Goal: Task Accomplishment & Management: Manage account settings

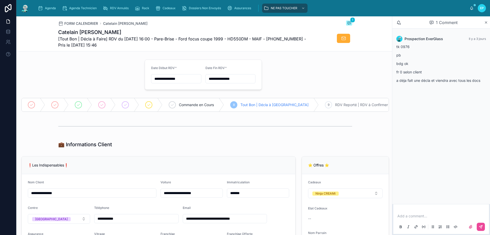
click at [79, 73] on div at bounding box center [79, 74] width 123 height 34
click at [146, 130] on div at bounding box center [205, 126] width 294 height 13
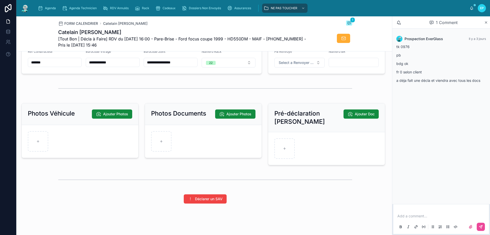
scroll to position [638, 0]
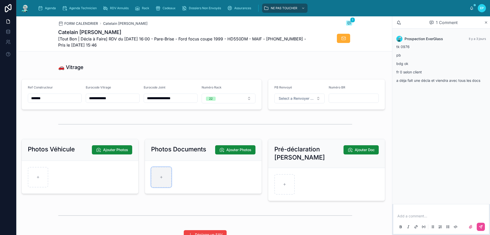
click at [162, 175] on div at bounding box center [161, 177] width 20 height 20
type input "**********"
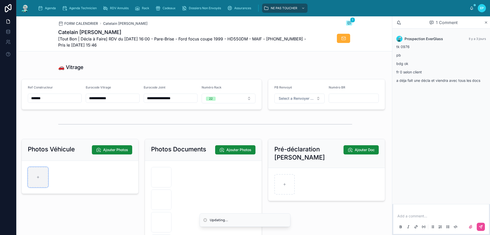
click at [40, 177] on div at bounding box center [38, 177] width 20 height 20
type input "**********"
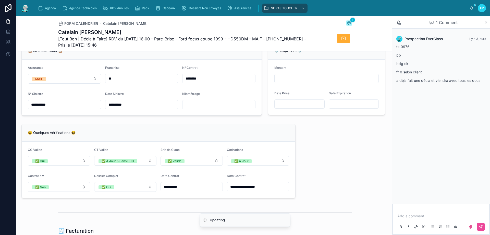
scroll to position [358, 0]
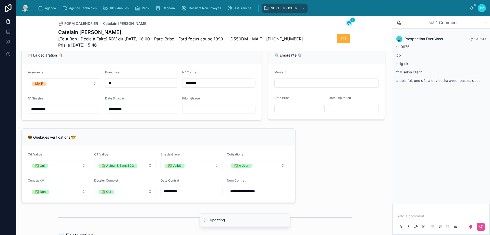
drag, startPoint x: 210, startPoint y: 112, endPoint x: 199, endPoint y: 106, distance: 13.0
click at [210, 111] on input "text" at bounding box center [218, 108] width 73 height 7
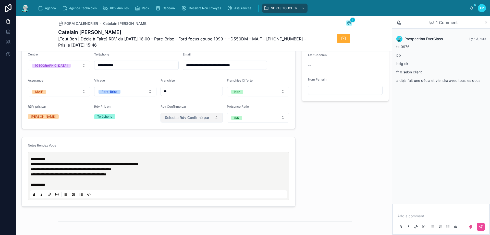
scroll to position [0, 0]
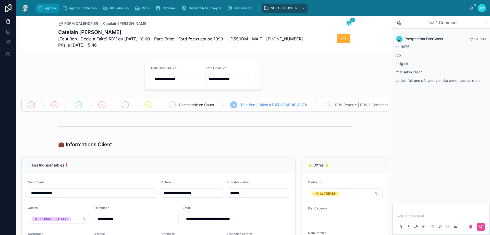
type input "******"
click at [48, 11] on div "Agenda" at bounding box center [48, 8] width 20 height 8
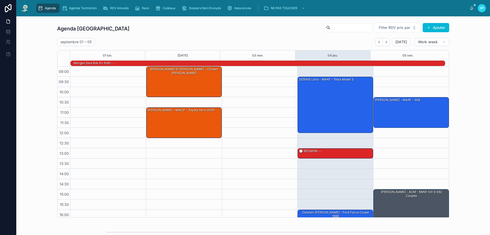
scroll to position [33, 0]
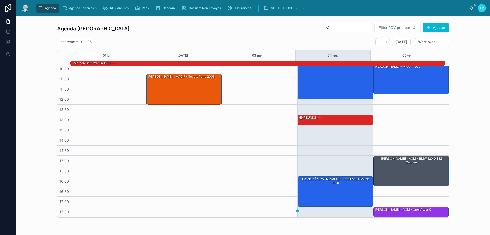
click at [242, 163] on div at bounding box center [260, 125] width 76 height 184
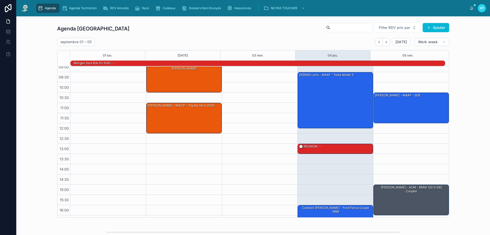
scroll to position [0, 0]
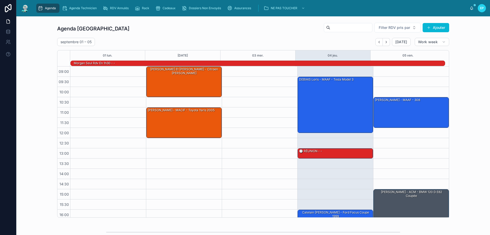
click at [226, 167] on div at bounding box center [260, 158] width 76 height 184
click at [408, 205] on div "[PERSON_NAME] - ACM - BMW 120 d e82 coupée" at bounding box center [411, 204] width 74 height 30
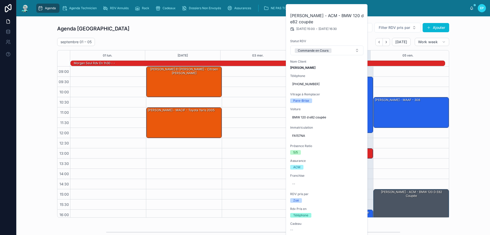
click at [390, 89] on div "10:30 – 12:00 [PERSON_NAME] - MAAF - 308 15:00 – 16:30 [PERSON_NAME] - ACM - BM…" at bounding box center [411, 158] width 76 height 184
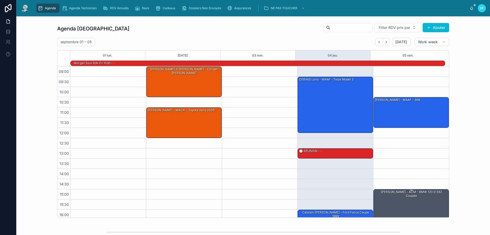
click at [403, 201] on div "[PERSON_NAME] - ACM - BMW 120 d e82 coupée" at bounding box center [411, 204] width 74 height 30
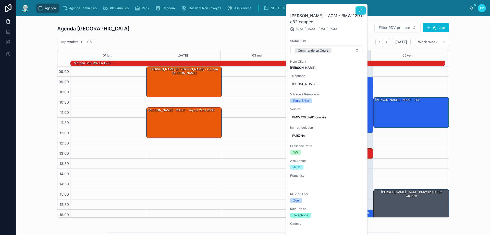
click at [363, 9] on button at bounding box center [361, 10] width 10 height 8
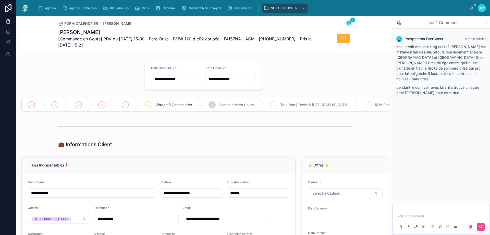
click at [313, 104] on span "Tout Bon | Décla à [GEOGRAPHIC_DATA]" at bounding box center [314, 104] width 68 height 5
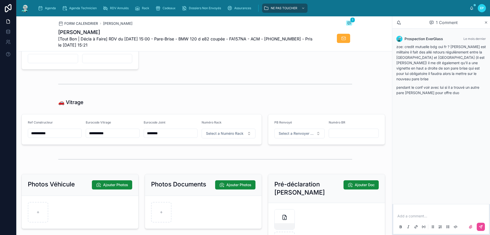
scroll to position [587, 0]
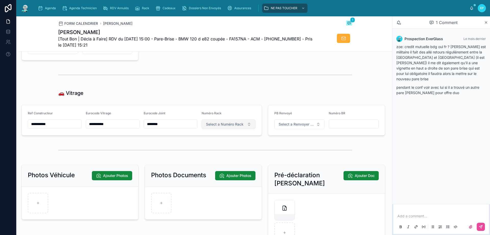
click at [238, 126] on span "Select a Numéro Rack" at bounding box center [225, 123] width 38 height 5
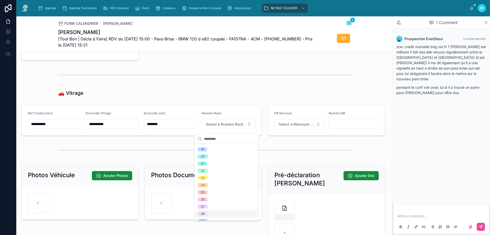
scroll to position [153, 0]
click at [214, 196] on div "29" at bounding box center [226, 194] width 61 height 7
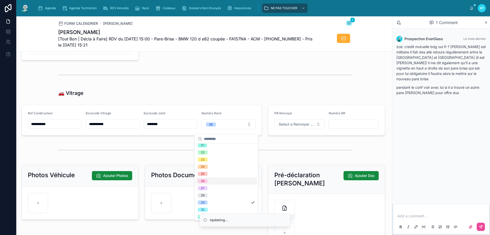
scroll to position [0, 0]
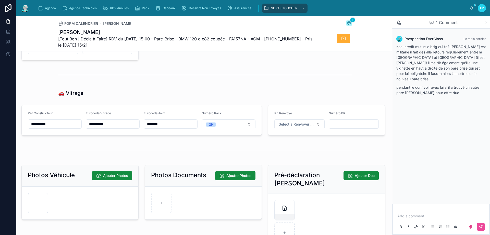
click at [211, 81] on div at bounding box center [205, 74] width 294 height 13
click at [44, 6] on div "Agenda" at bounding box center [48, 8] width 20 height 8
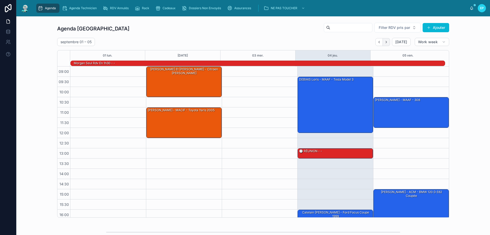
click at [387, 43] on icon "Next" at bounding box center [386, 42] width 4 height 4
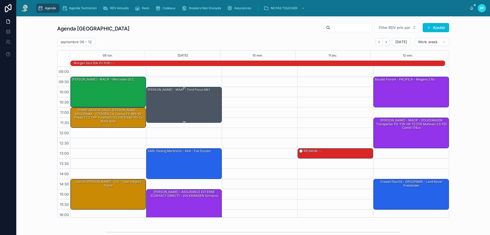
click at [181, 111] on div "[PERSON_NAME] - MAAF - Ford focus mk1" at bounding box center [184, 104] width 74 height 35
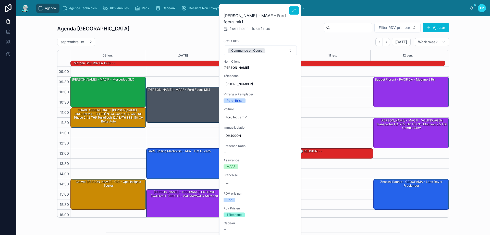
click at [297, 6] on div at bounding box center [294, 9] width 10 height 10
click at [295, 9] on icon at bounding box center [294, 10] width 4 height 4
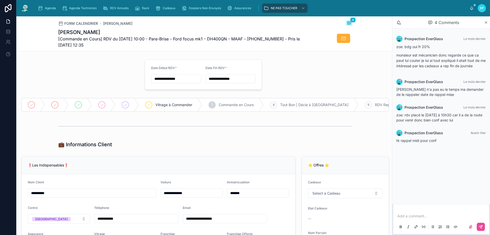
click at [216, 134] on div at bounding box center [205, 126] width 374 height 17
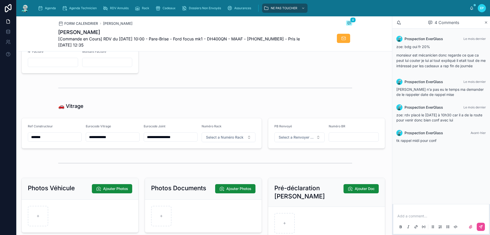
scroll to position [613, 0]
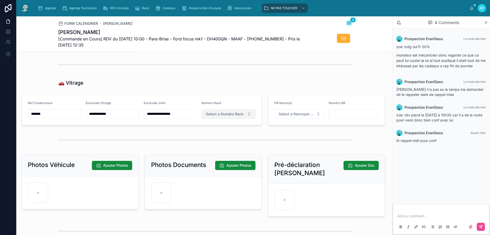
click at [231, 116] on span "Select a Numéro Rack" at bounding box center [225, 113] width 38 height 5
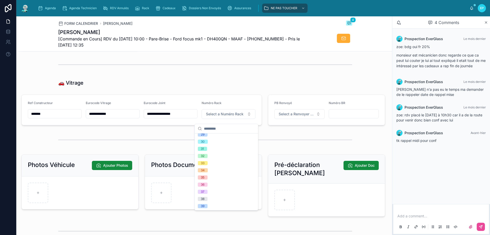
scroll to position [204, 0]
click at [219, 168] on div "34" at bounding box center [226, 169] width 61 height 7
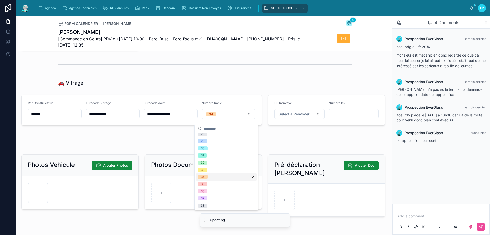
scroll to position [211, 0]
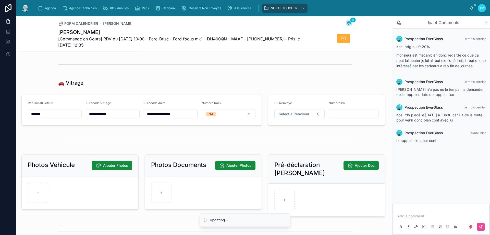
click at [255, 60] on div at bounding box center [205, 64] width 374 height 17
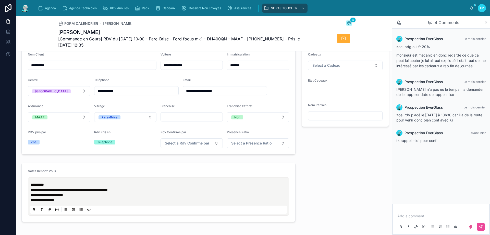
scroll to position [0, 0]
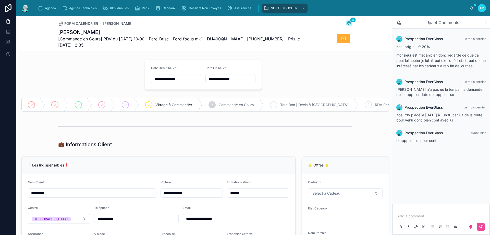
click at [295, 106] on span "Tout Bon | Décla à [GEOGRAPHIC_DATA]" at bounding box center [314, 104] width 68 height 5
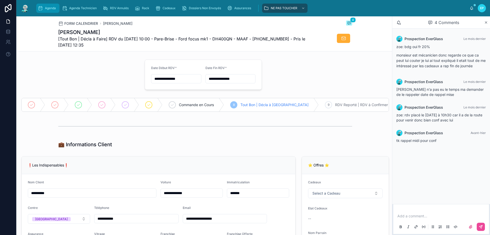
click at [51, 8] on span "Agenda" at bounding box center [50, 8] width 11 height 4
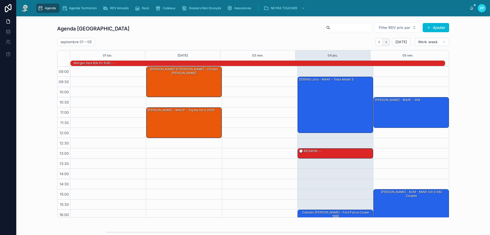
click at [384, 40] on icon "Next" at bounding box center [386, 42] width 4 height 4
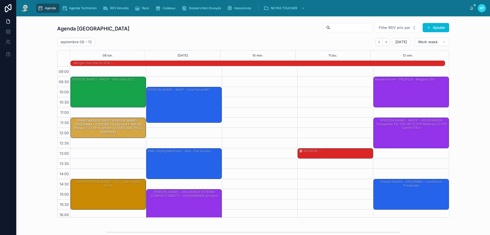
drag, startPoint x: 100, startPoint y: 114, endPoint x: 97, endPoint y: 125, distance: 11.3
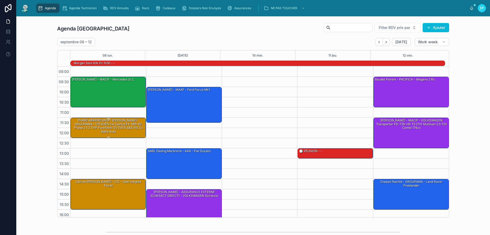
click at [112, 126] on div "PHARE ARRIERE DROIT [PERSON_NAME] - GROUPAMA - CITROËN C4 Cactus EY-465-KE Phas…" at bounding box center [108, 126] width 74 height 16
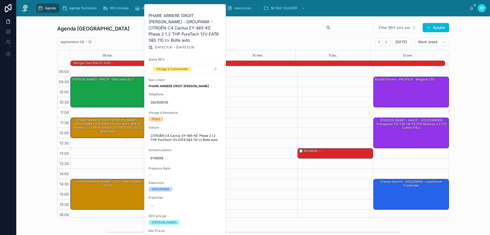
click at [267, 33] on div "Agenda Poitiers Filter RDV pris par [PERSON_NAME]" at bounding box center [253, 28] width 392 height 12
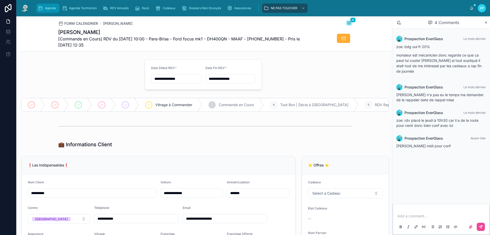
scroll to position [153, 0]
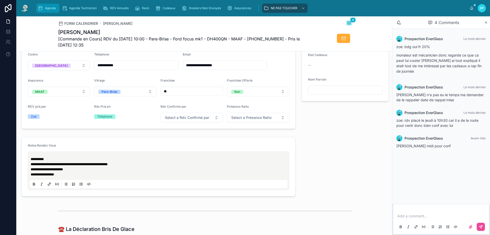
click at [53, 10] on div "Agenda" at bounding box center [48, 8] width 20 height 8
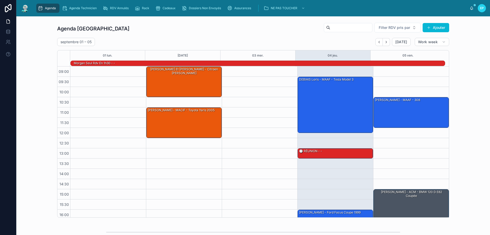
scroll to position [33, 0]
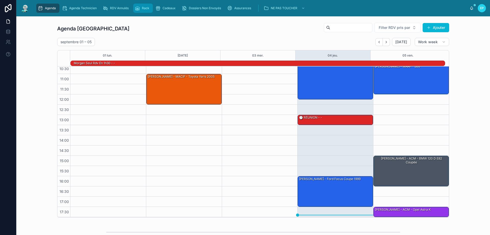
click at [143, 9] on span "Rack" at bounding box center [145, 8] width 7 height 4
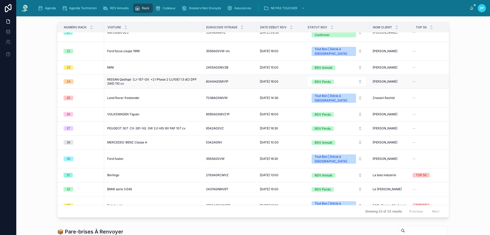
scroll to position [253, 0]
